Goal: Find specific page/section: Find specific page/section

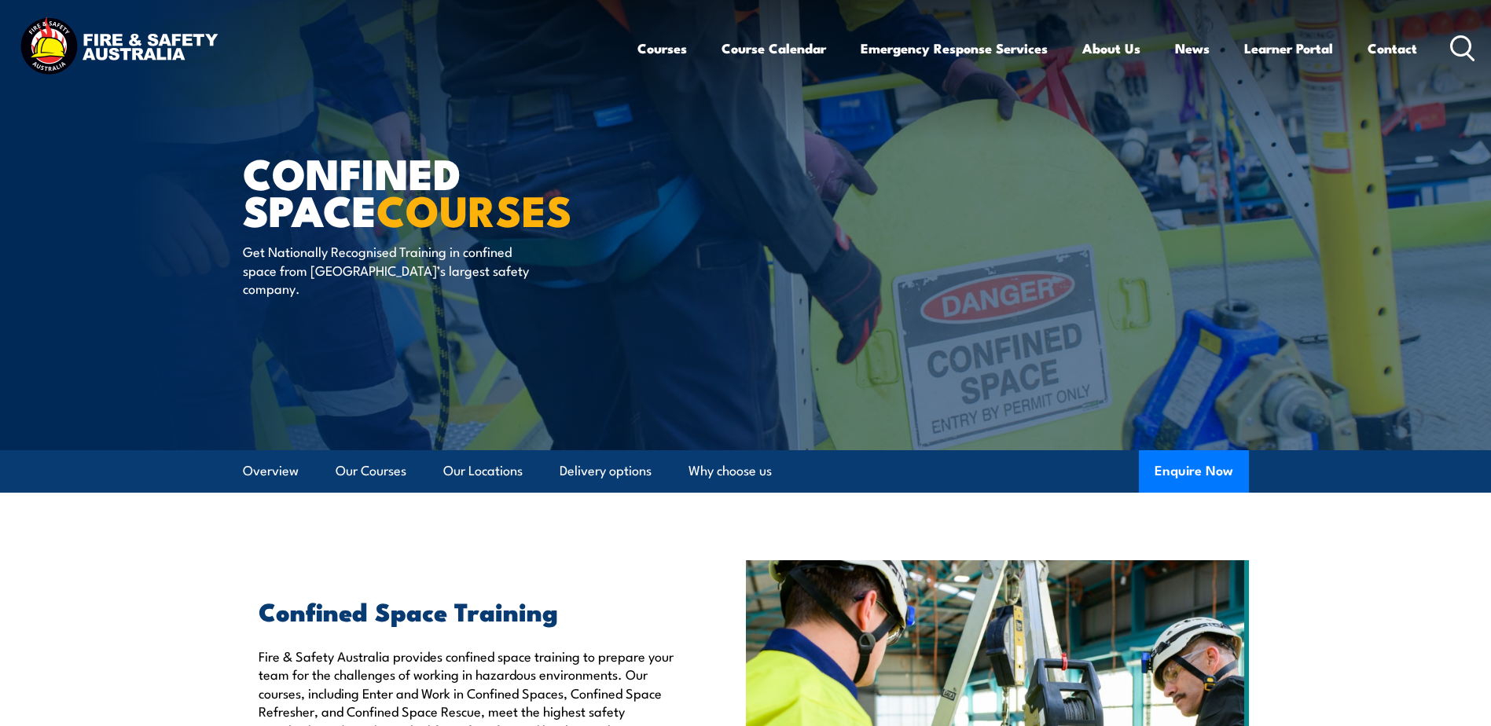
click at [1462, 46] on icon at bounding box center [1462, 48] width 25 height 26
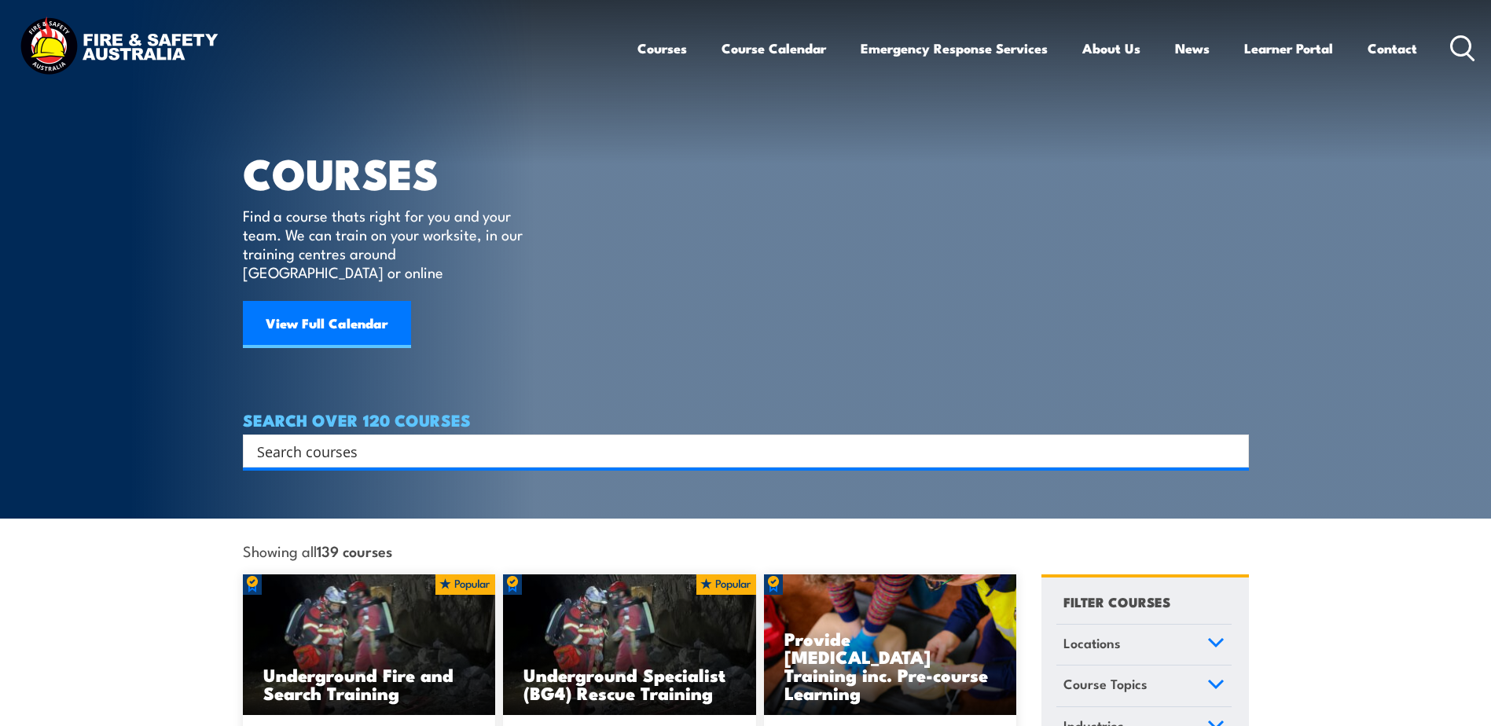
click at [274, 439] on input "Search input" at bounding box center [735, 451] width 957 height 24
type input "aisle master"
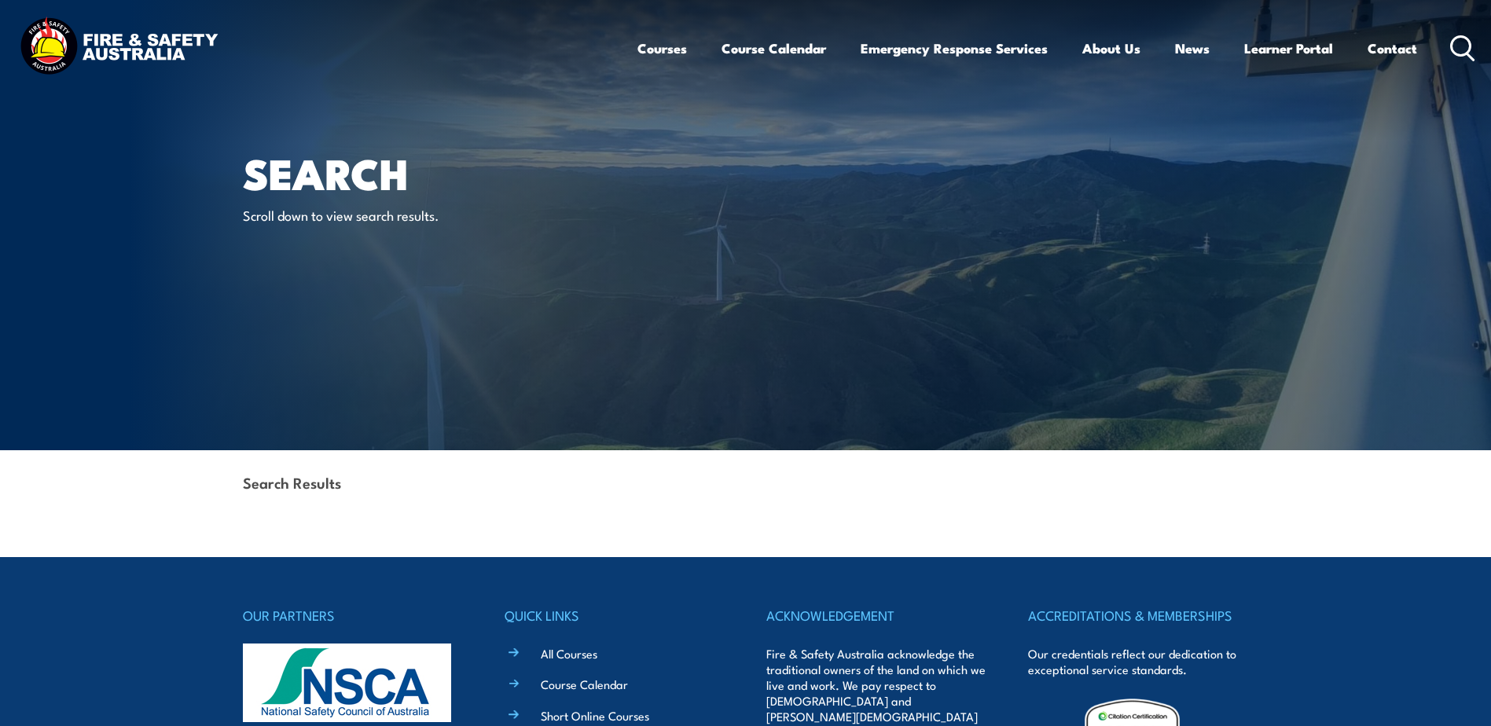
click at [1458, 45] on icon at bounding box center [1462, 48] width 25 height 26
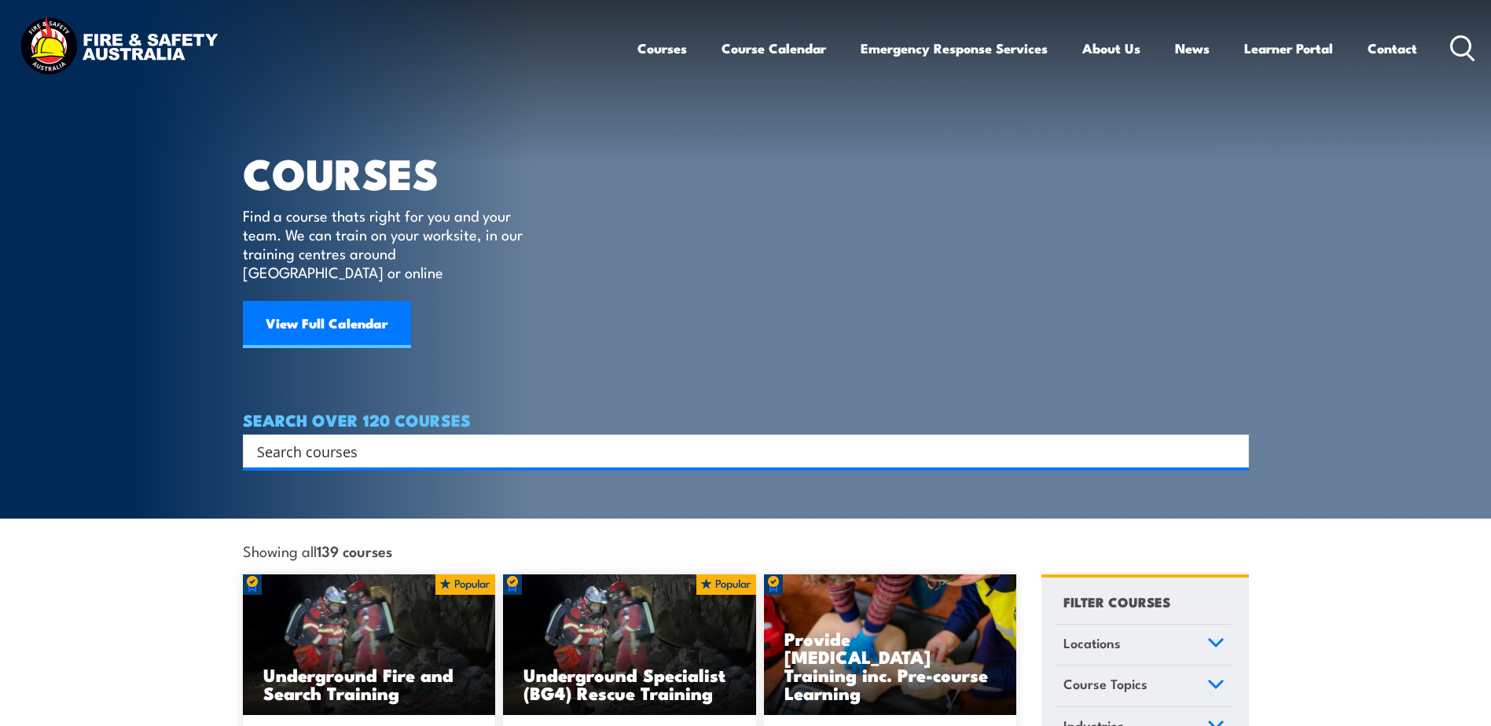
click at [454, 439] on input "Search input" at bounding box center [735, 451] width 957 height 24
type input "aisle"
